Goal: Browse casually: Explore the website without a specific task or goal

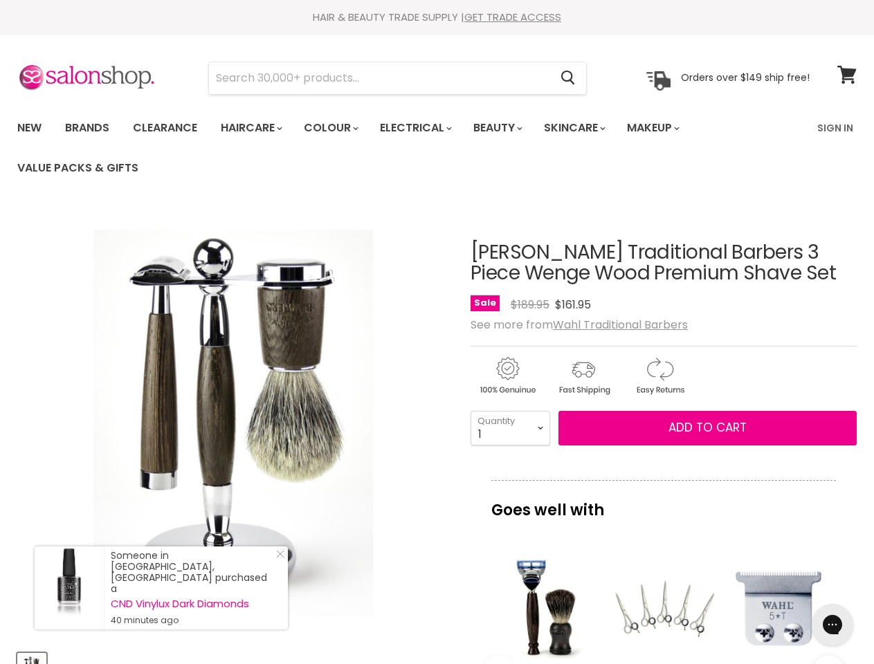
click at [437, 332] on div "Click or scroll to zoom Tap or pinch to zoom" at bounding box center [233, 424] width 432 height 432
click at [380, 78] on input "Search" at bounding box center [379, 78] width 340 height 32
click at [569, 78] on icon "Search" at bounding box center [568, 78] width 14 height 15
click at [255, 128] on link "Haircare" at bounding box center [250, 127] width 80 height 29
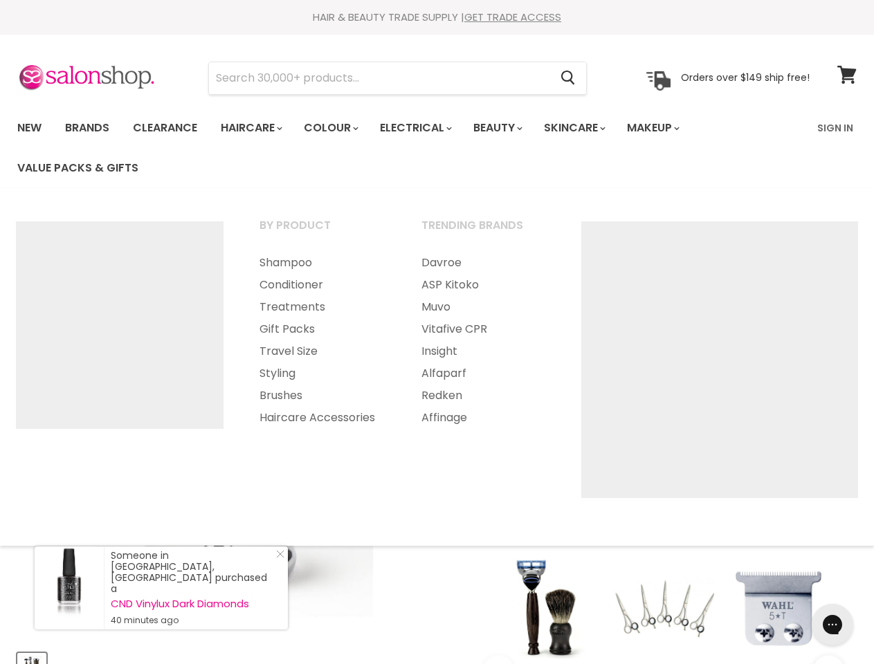
click at [338, 128] on link "Colour" at bounding box center [329, 127] width 73 height 29
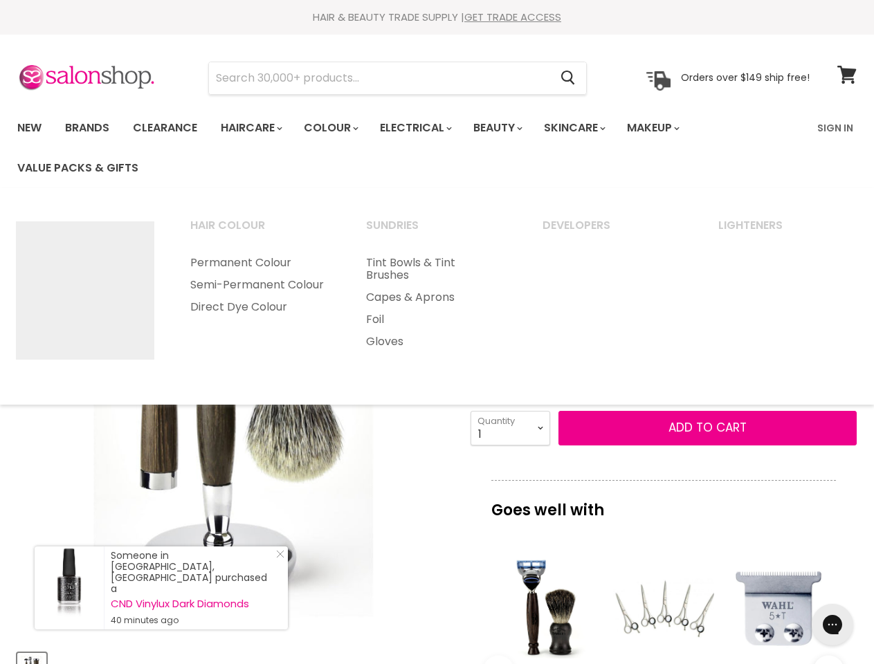
click at [425, 128] on link "Electrical" at bounding box center [414, 127] width 91 height 29
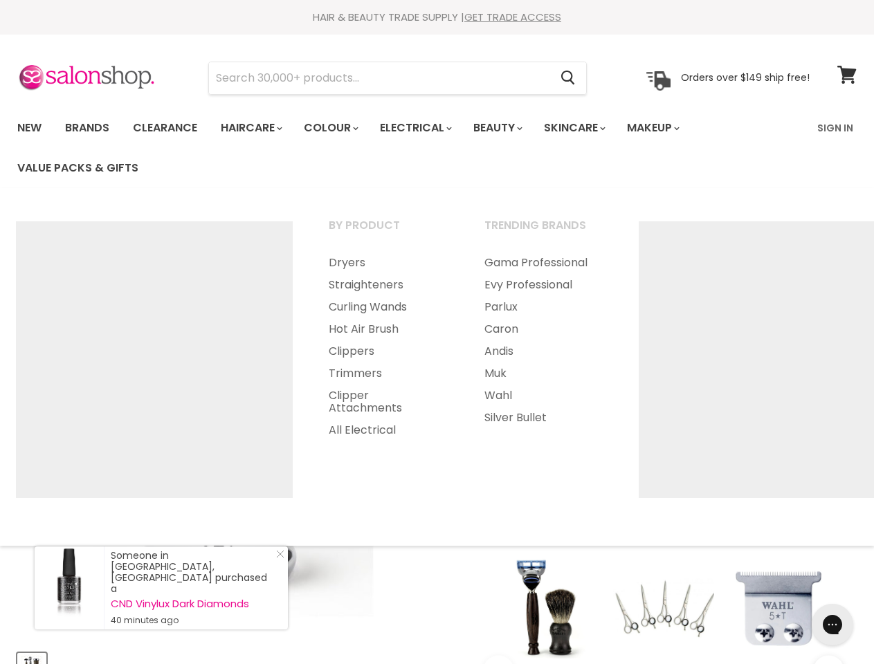
click at [509, 128] on link "Beauty" at bounding box center [497, 127] width 68 height 29
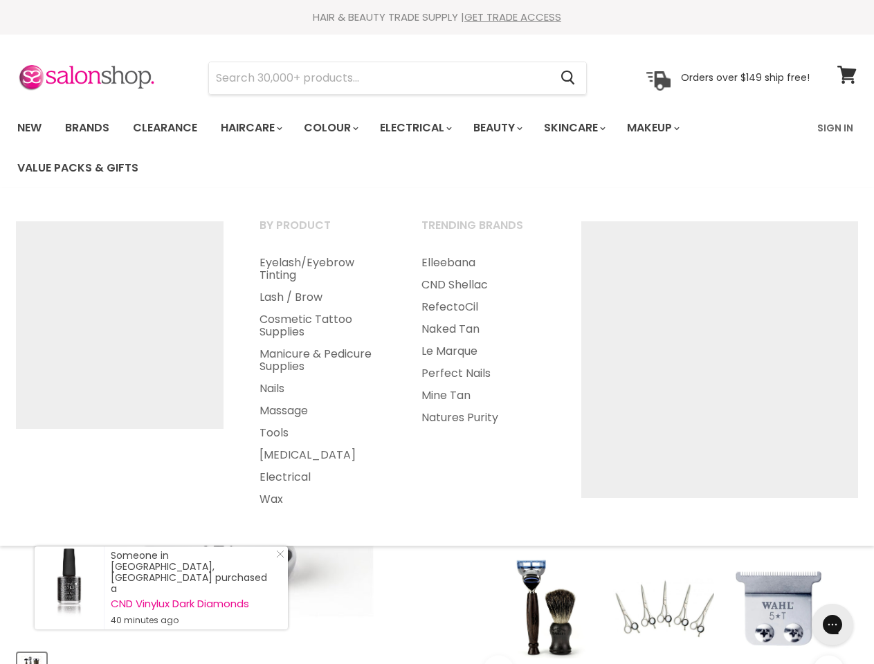
click at [589, 128] on link "Skincare" at bounding box center [573, 127] width 80 height 29
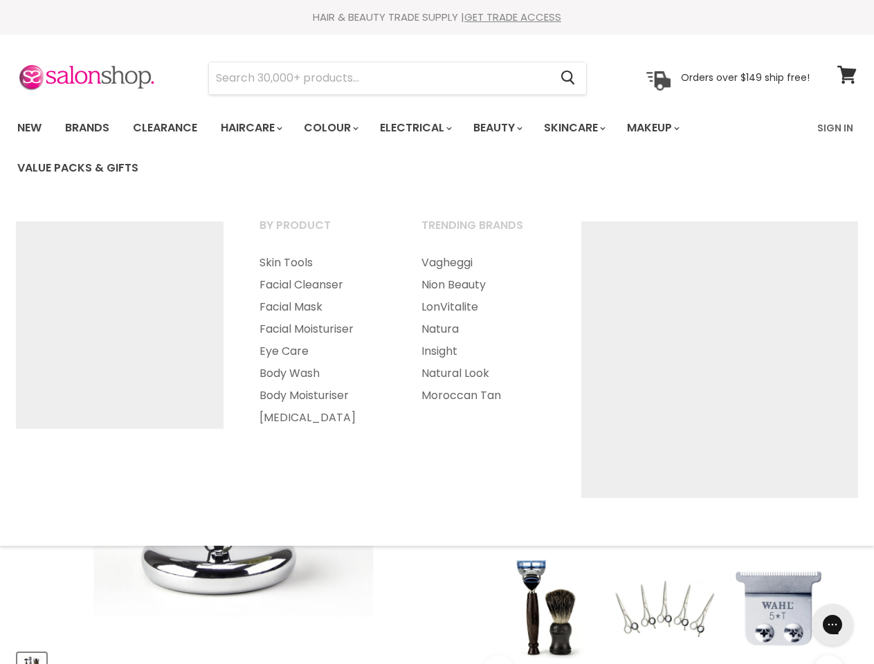
click at [672, 128] on link "Makeup" at bounding box center [651, 127] width 71 height 29
click at [437, 436] on ul "By Product Foundation Cheeks Brows Lips" at bounding box center [437, 367] width 877 height 330
